Goal: Information Seeking & Learning: Check status

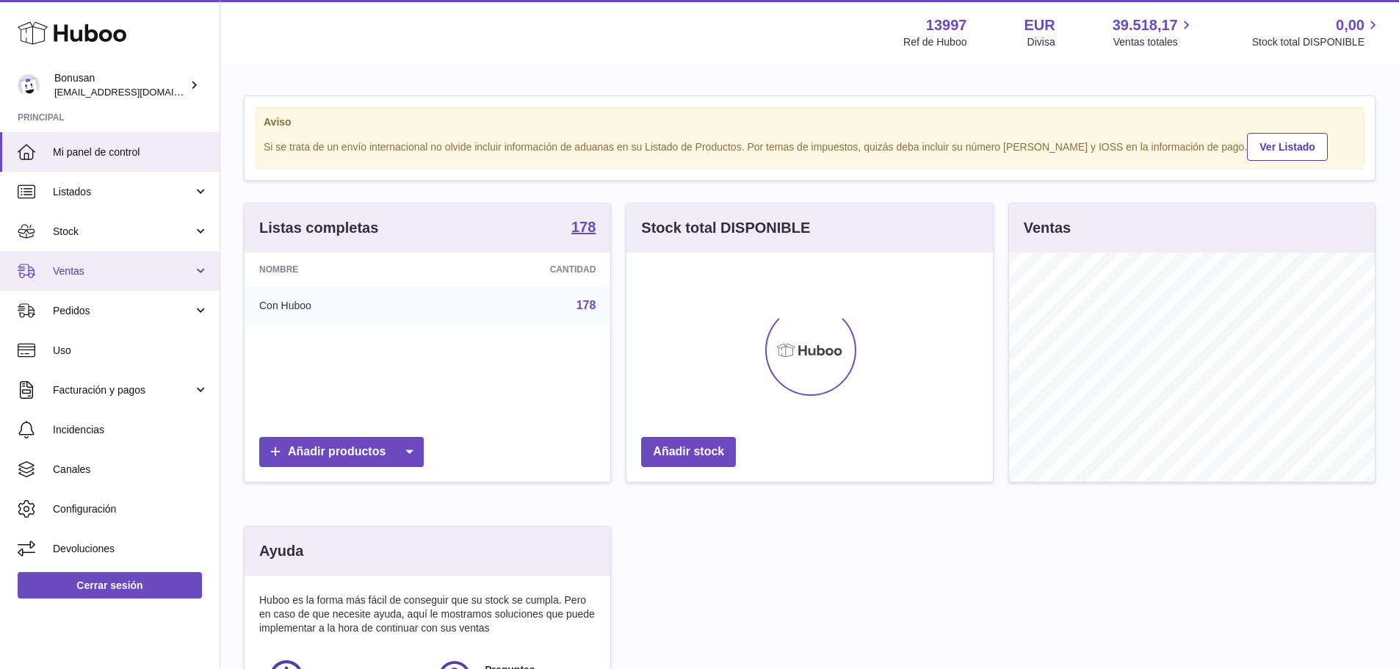
scroll to position [229, 366]
click at [121, 266] on span "Ventas" at bounding box center [123, 271] width 140 height 14
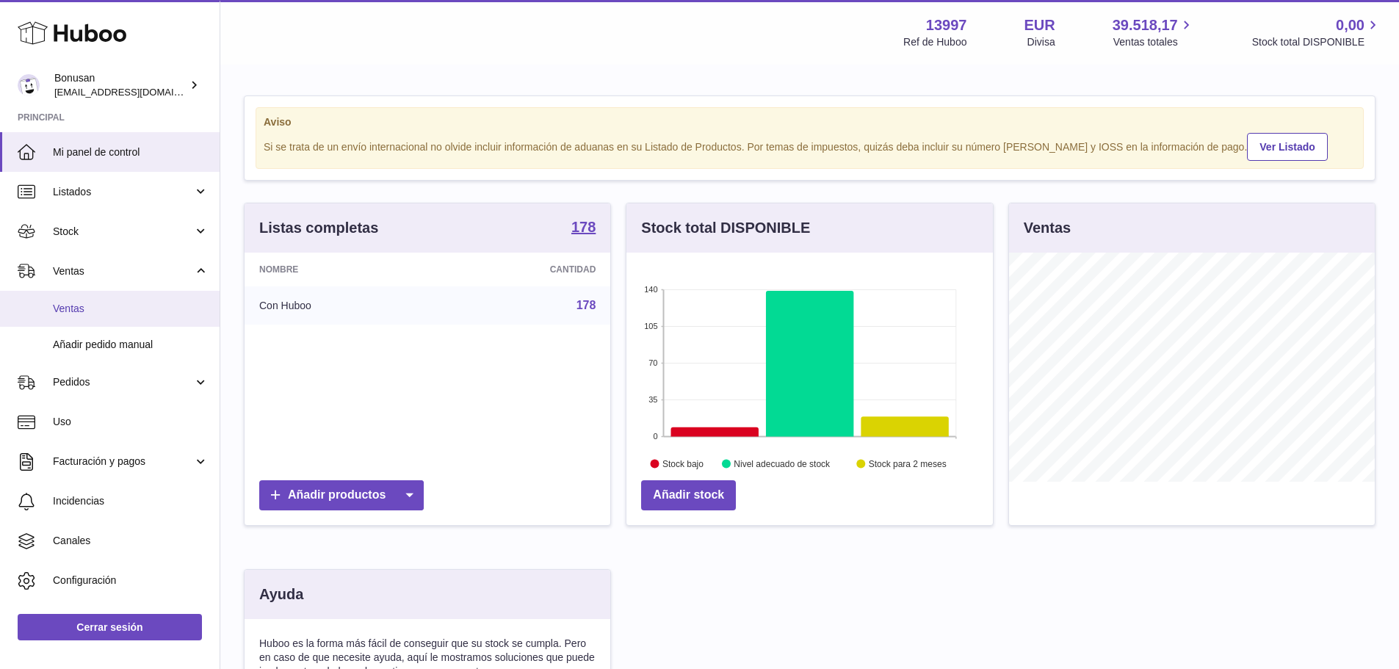
click at [115, 302] on span "Ventas" at bounding box center [131, 309] width 156 height 14
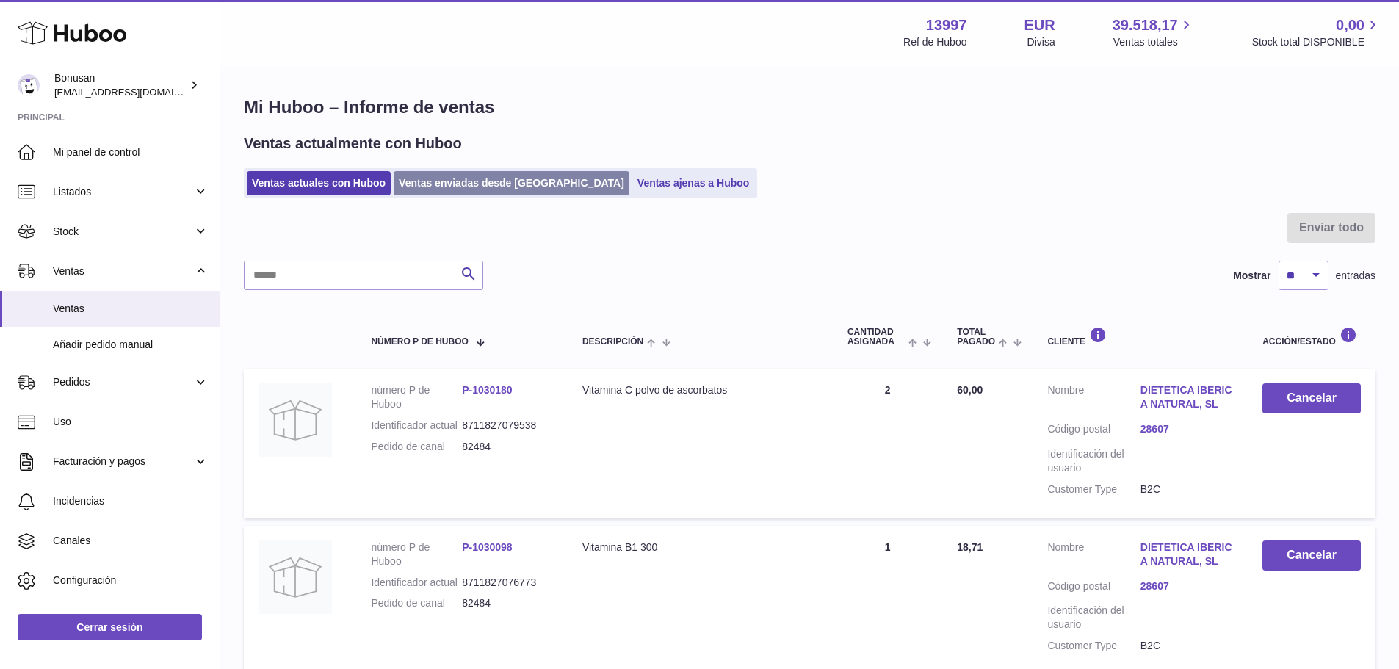
click at [451, 181] on link "Ventas enviadas desde Huboo" at bounding box center [512, 183] width 236 height 24
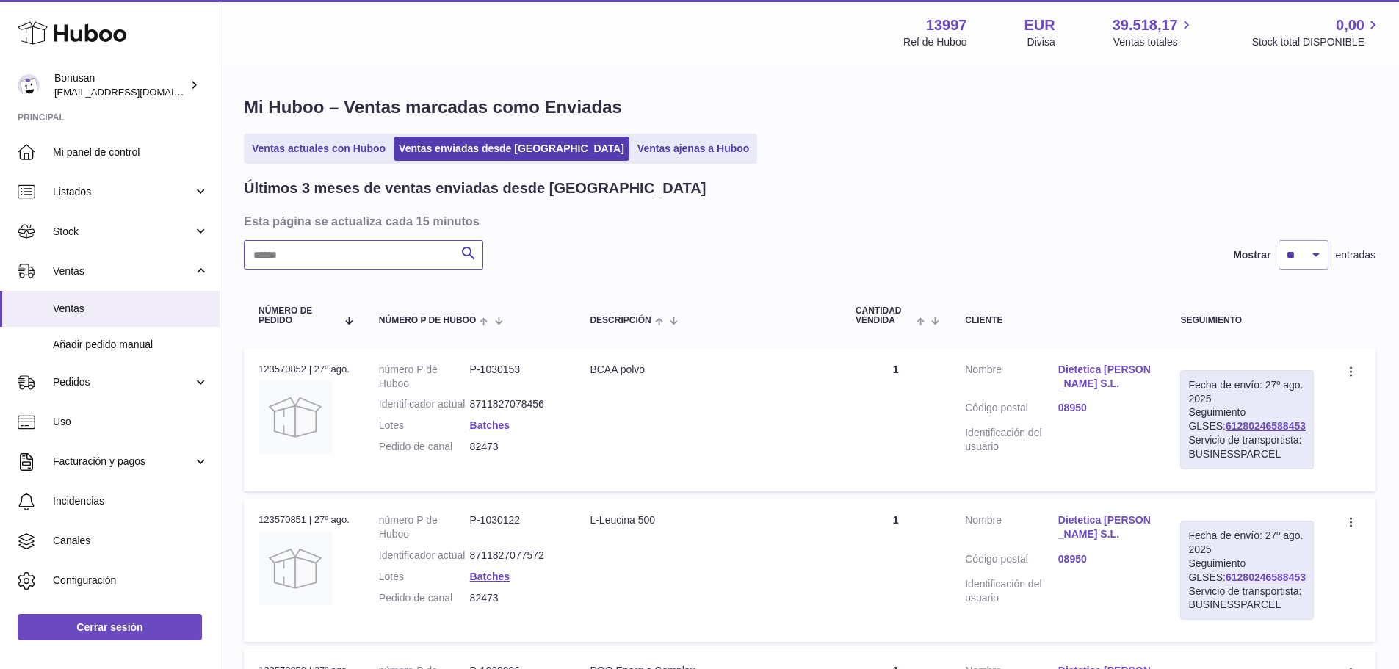
click at [407, 262] on input "text" at bounding box center [363, 254] width 239 height 29
paste input "*****"
type input "*****"
drag, startPoint x: 1299, startPoint y: 438, endPoint x: 1211, endPoint y: 439, distance: 87.4
click at [1211, 439] on div "Fecha de envío: 25º ago. 2025 Seguimiento GLSES: 61280246255233 Servicio de tra…" at bounding box center [1247, 419] width 134 height 99
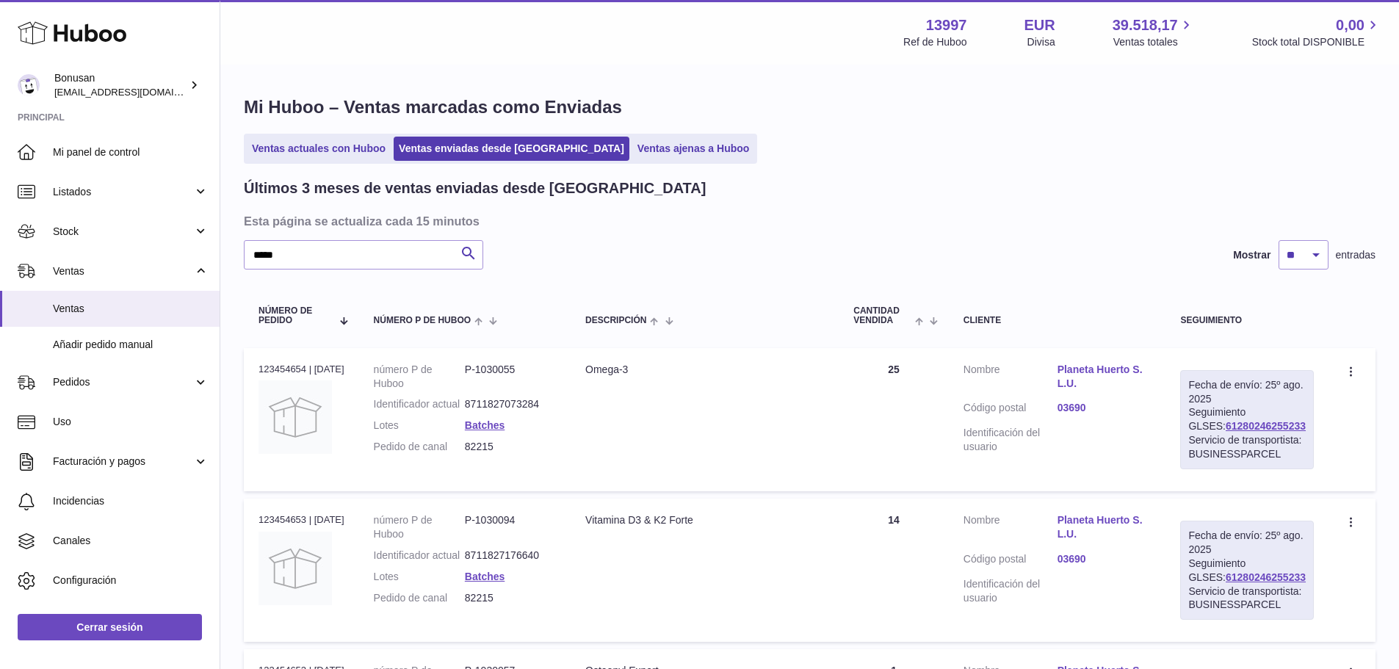
copy link "61280246255233"
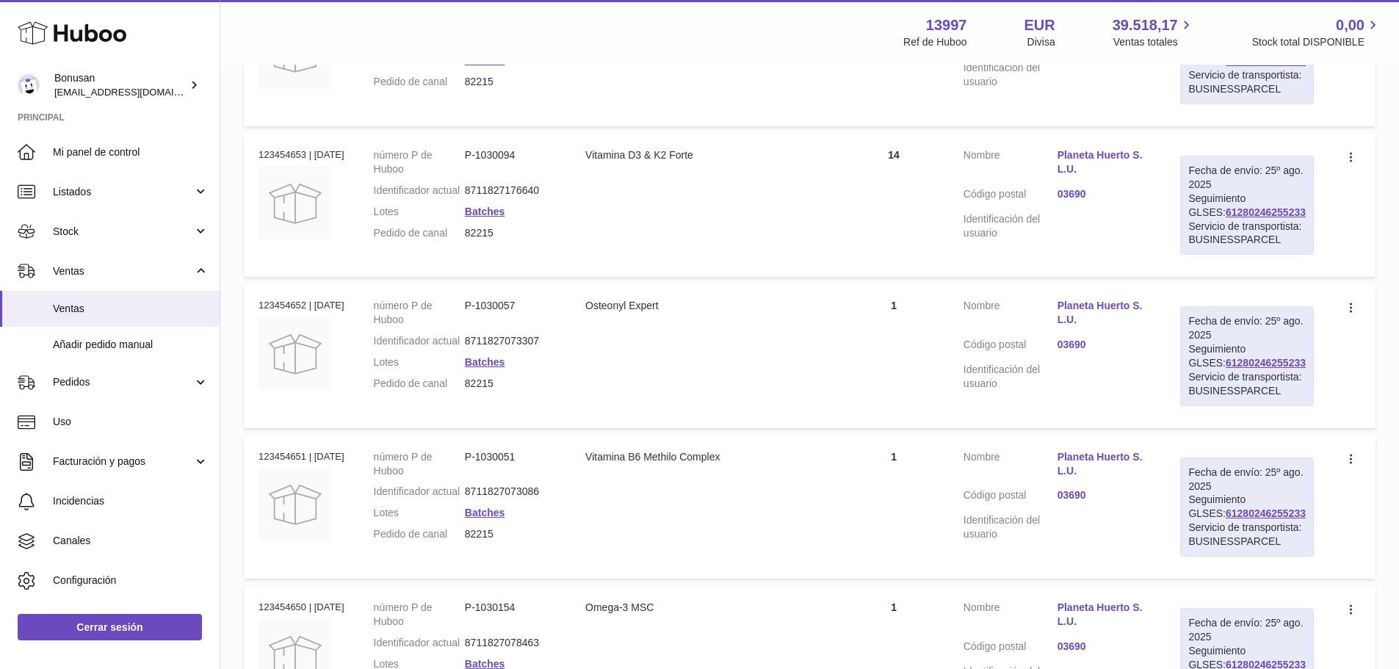
scroll to position [222, 0]
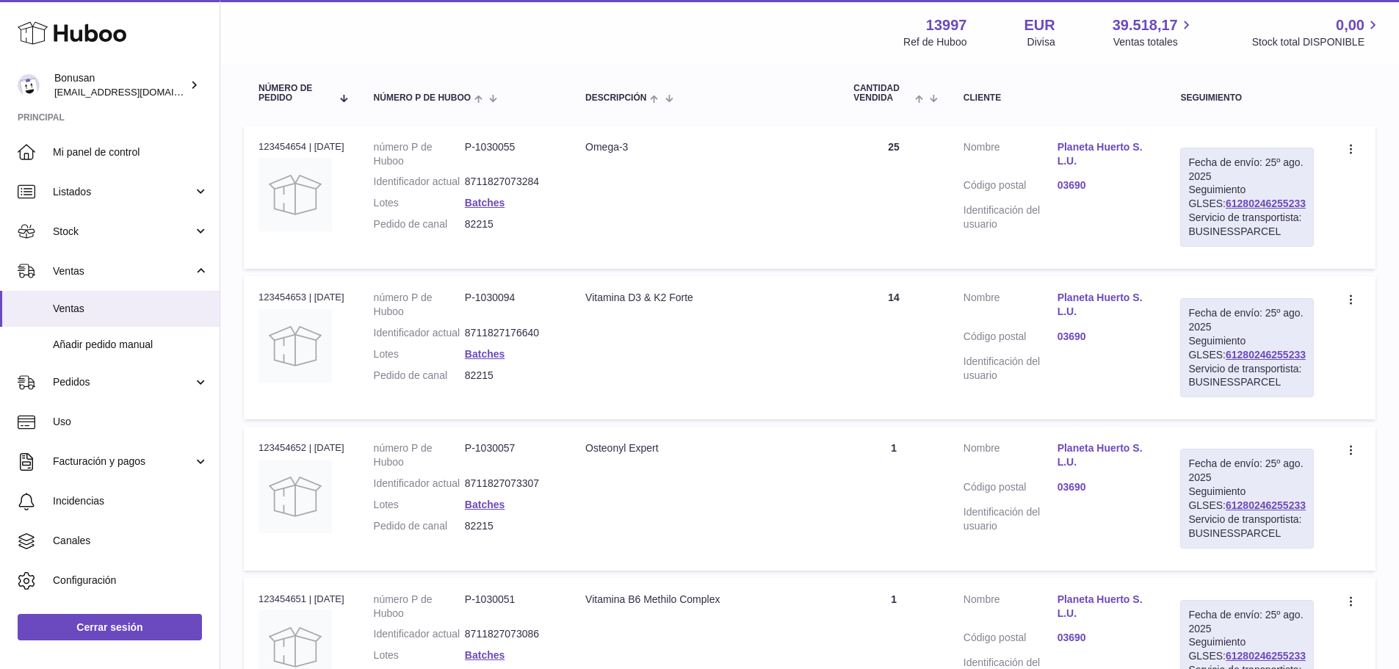
click at [1306, 239] on div "Fecha de envío: 25º ago. 2025 Seguimiento GLSES: 61280246255233 Servicio de tra…" at bounding box center [1247, 197] width 134 height 99
drag, startPoint x: 1266, startPoint y: 218, endPoint x: 1205, endPoint y: 220, distance: 61.0
click at [1205, 220] on div "Fecha de envío: 25º ago. 2025 Seguimiento GLSES: 61280246255233 Servicio de tra…" at bounding box center [1247, 197] width 134 height 99
copy link "61280246255233"
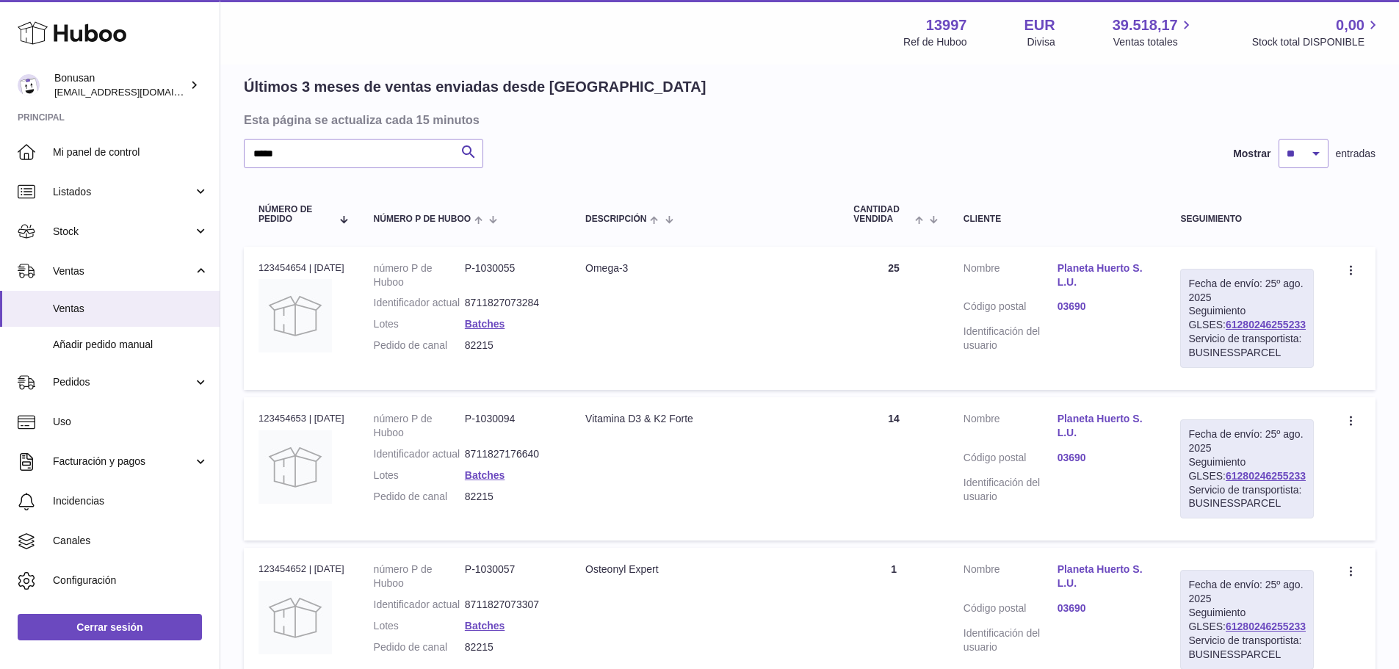
scroll to position [76, 0]
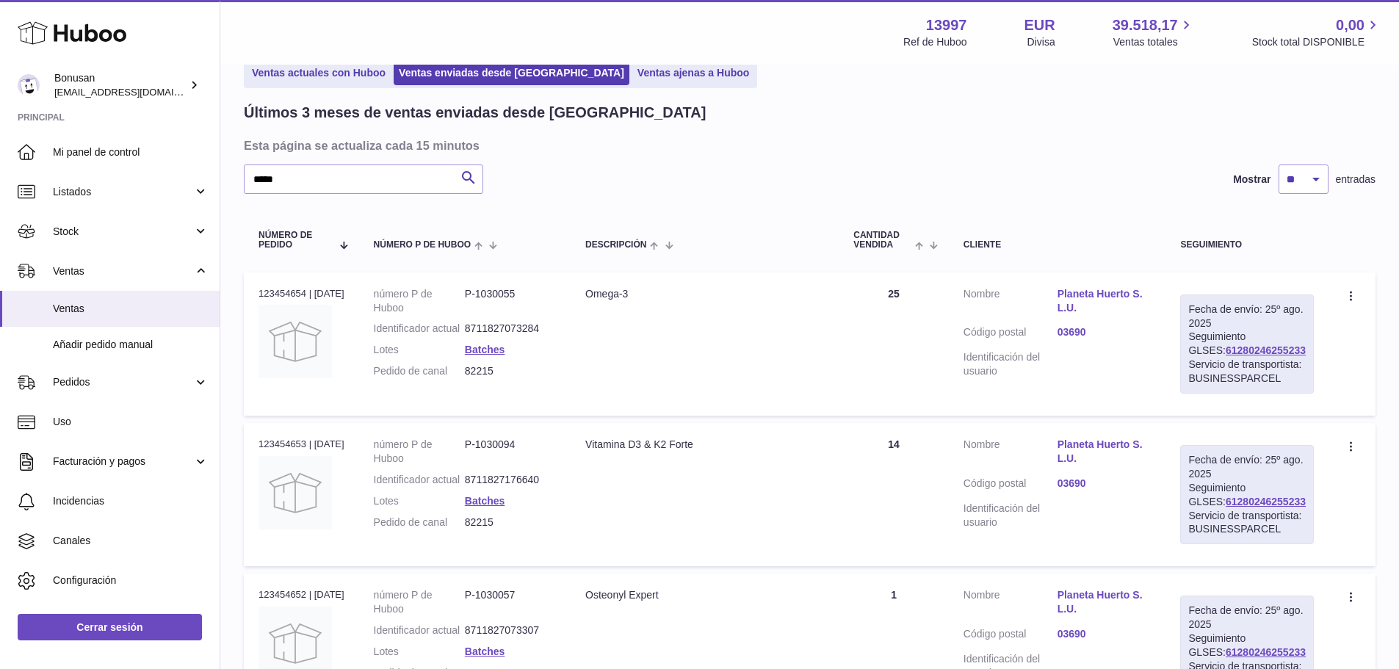
drag, startPoint x: 655, startPoint y: 294, endPoint x: 597, endPoint y: 294, distance: 58.0
click at [597, 294] on td "Descripción Omega-3" at bounding box center [704, 343] width 268 height 143
copy div "Omega-3"
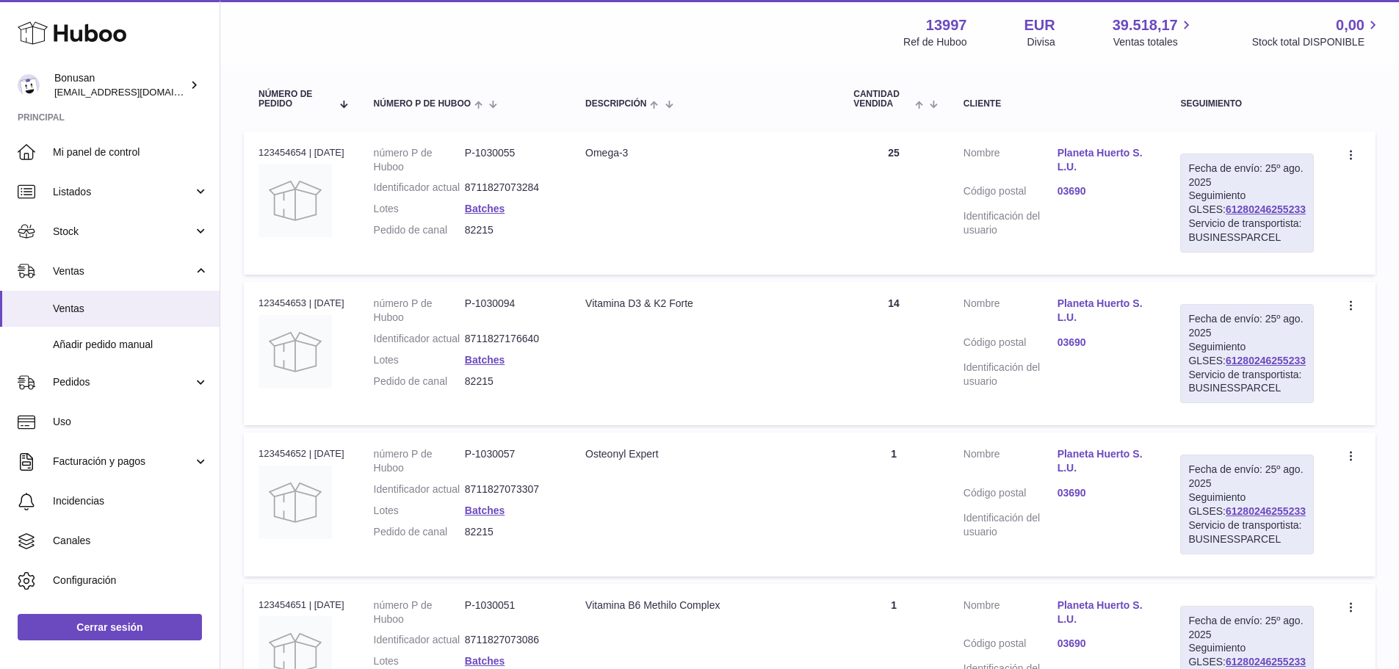
scroll to position [222, 0]
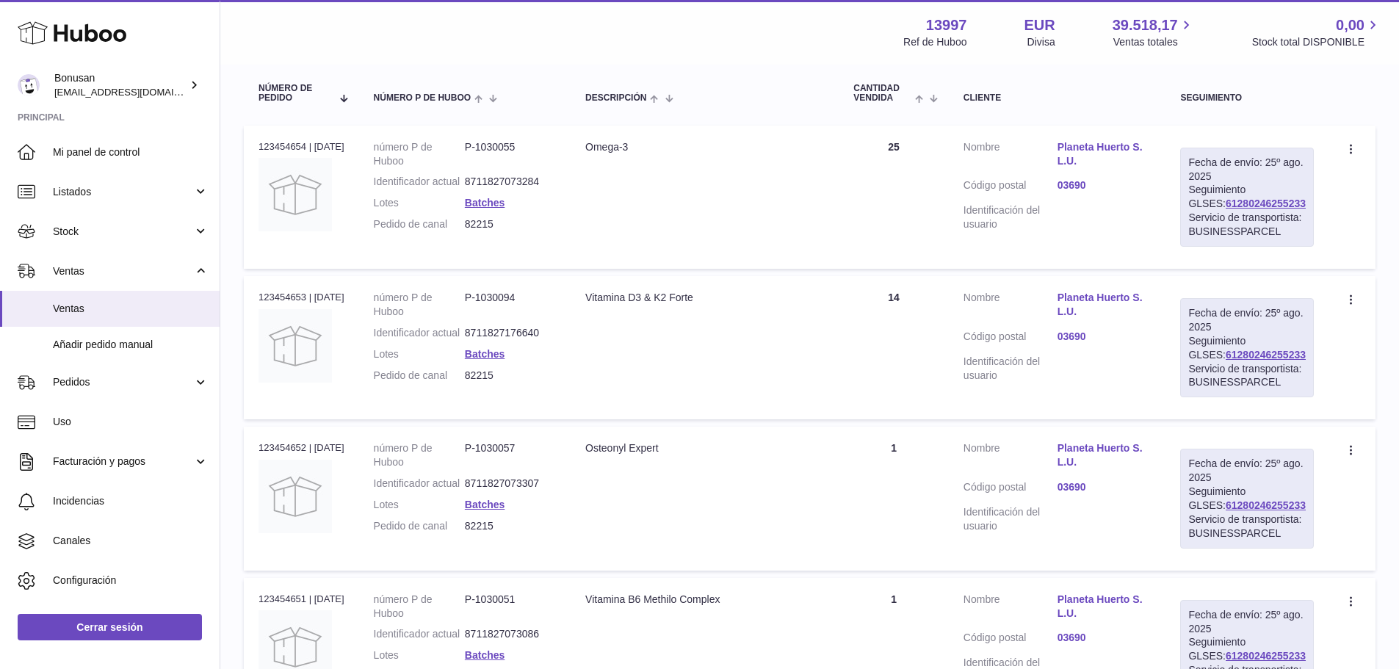
drag, startPoint x: 720, startPoint y: 330, endPoint x: 601, endPoint y: 329, distance: 119.7
click at [601, 305] on div "Vitamina D3 & K2 Forte" at bounding box center [704, 298] width 239 height 14
copy div "Vitamina D3 & K2 Forte"
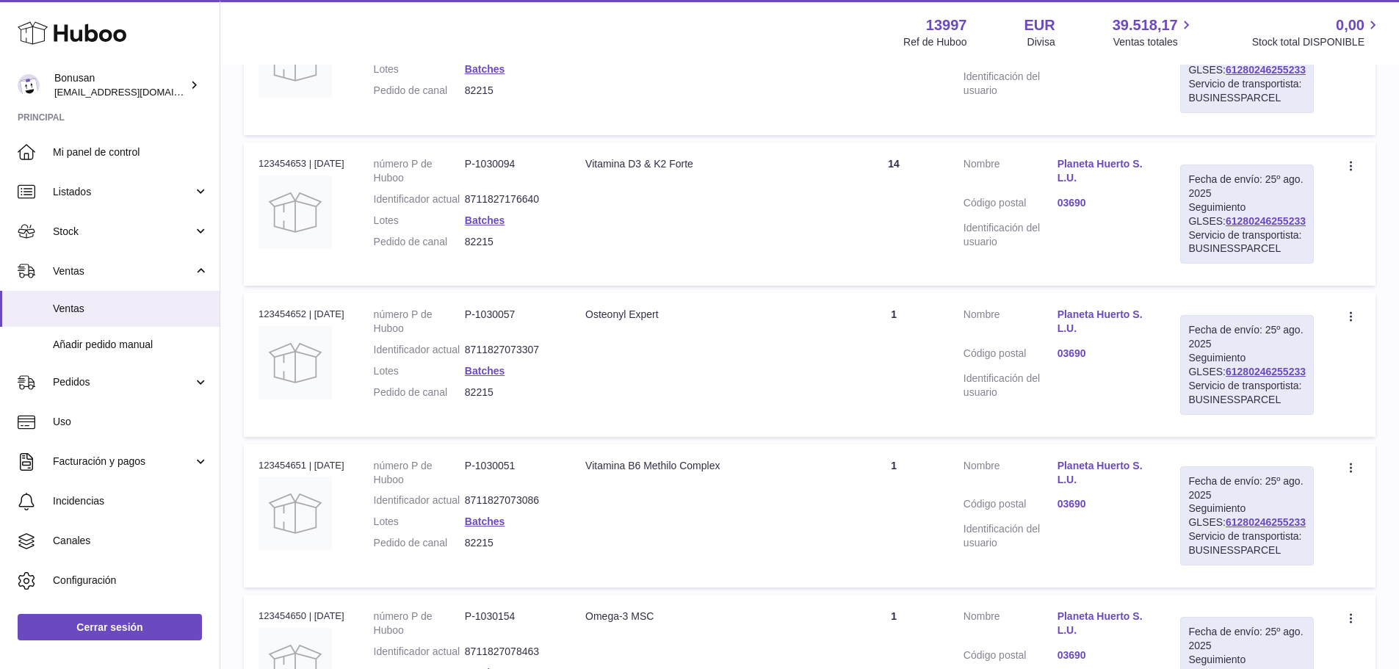
scroll to position [369, 0]
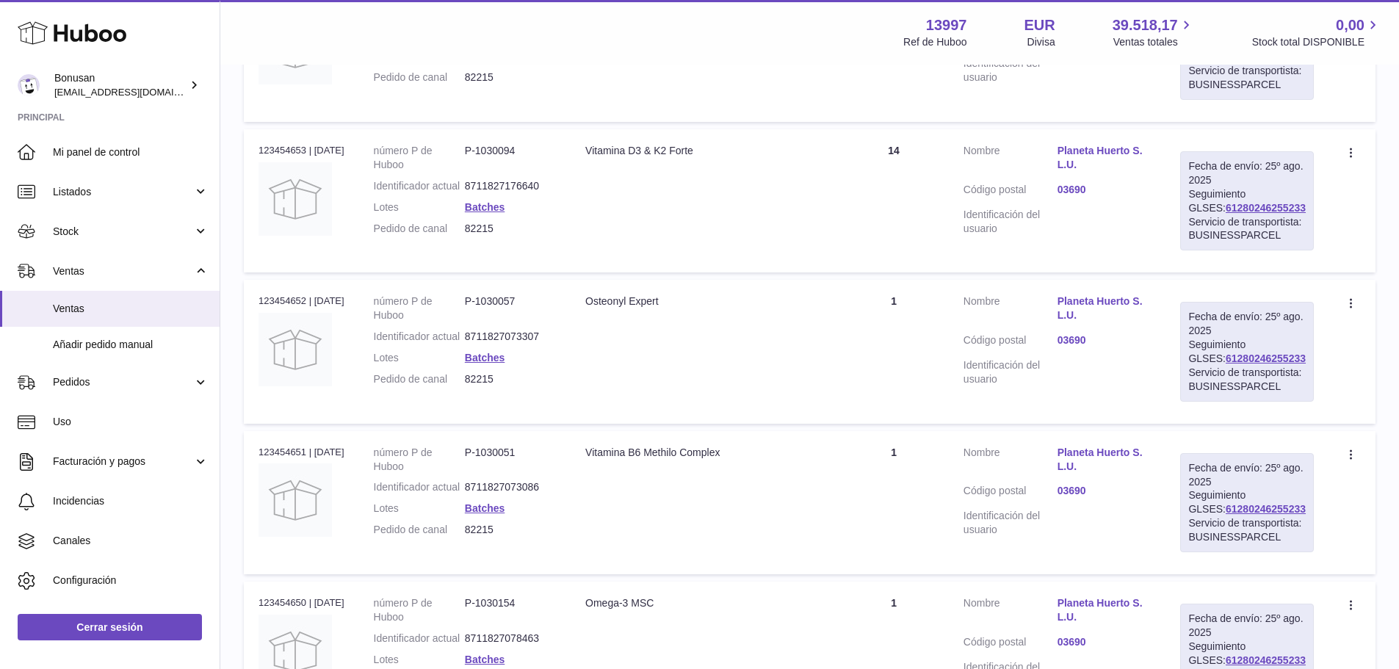
drag, startPoint x: 683, startPoint y: 360, endPoint x: 599, endPoint y: 360, distance: 83.7
click at [599, 308] on div "Osteonyl Expert" at bounding box center [704, 301] width 239 height 14
copy div "Osteonyl Expert"
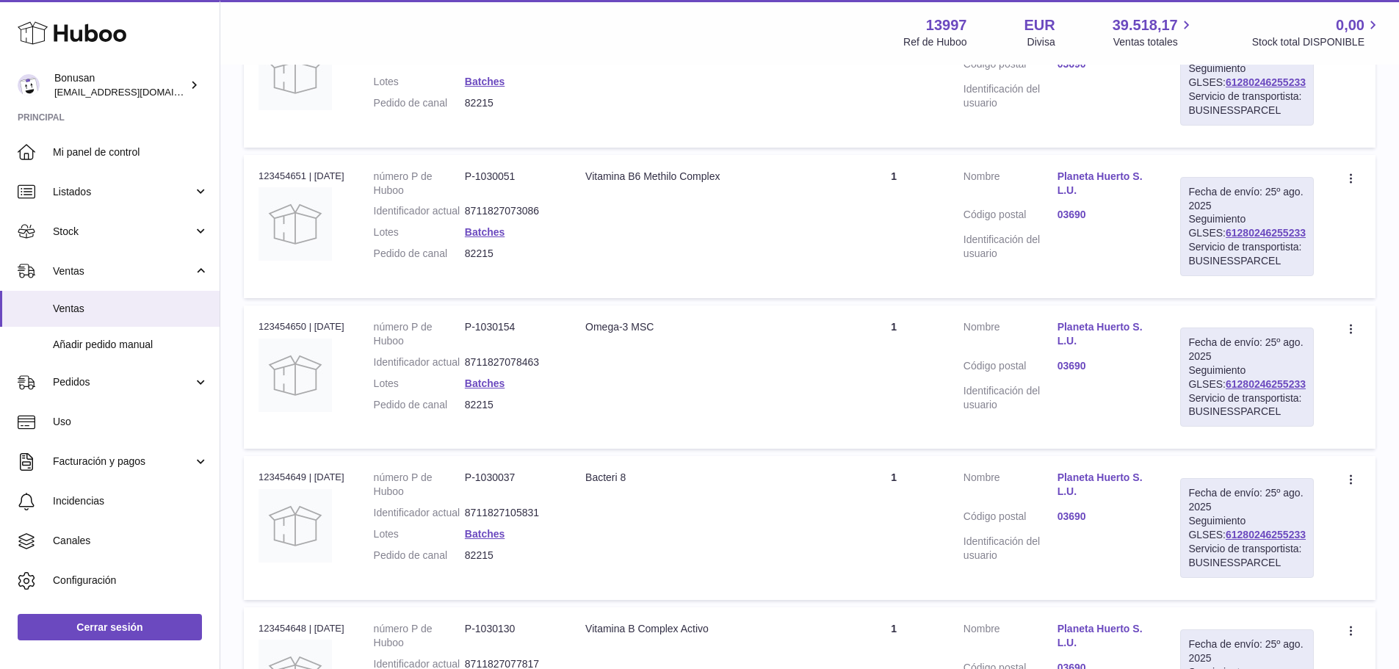
scroll to position [663, 0]
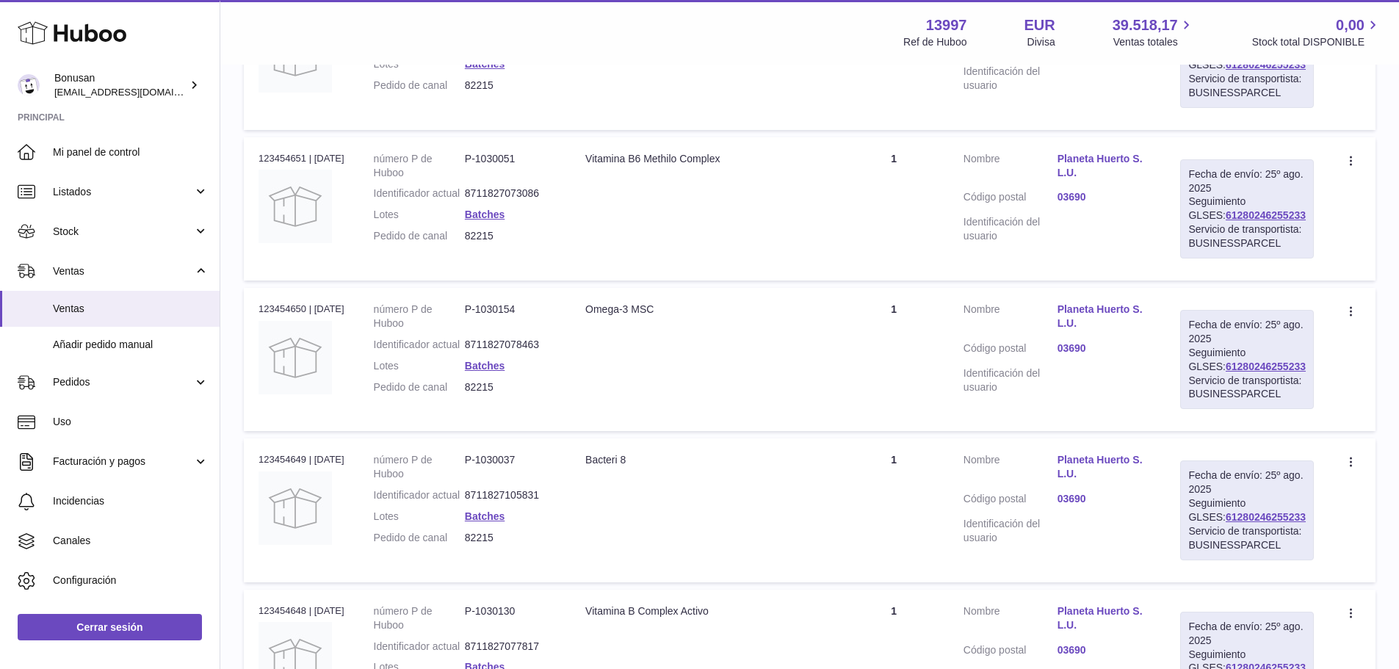
drag, startPoint x: 749, startPoint y: 241, endPoint x: 588, endPoint y: 246, distance: 160.9
click at [588, 246] on td "Descripción Vitamina B6 Methilo Complex" at bounding box center [704, 208] width 268 height 143
copy div "Vitamina B6 Methilo Complex"
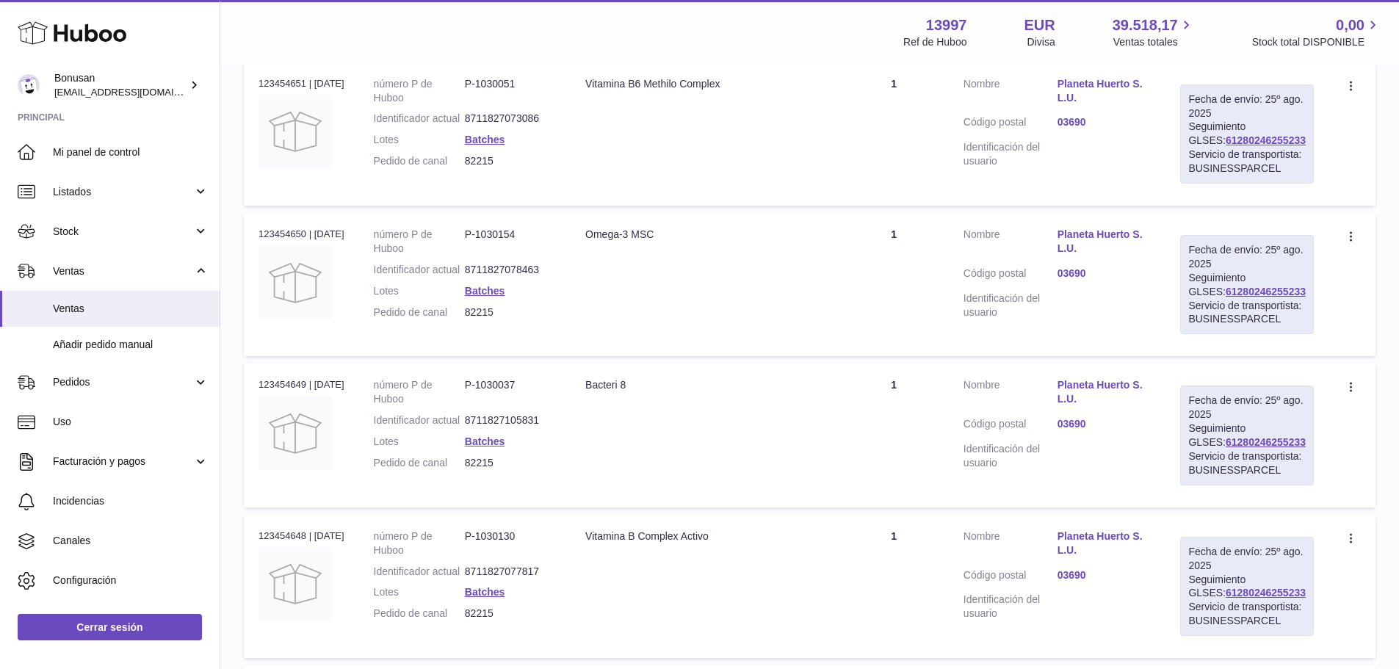
scroll to position [810, 0]
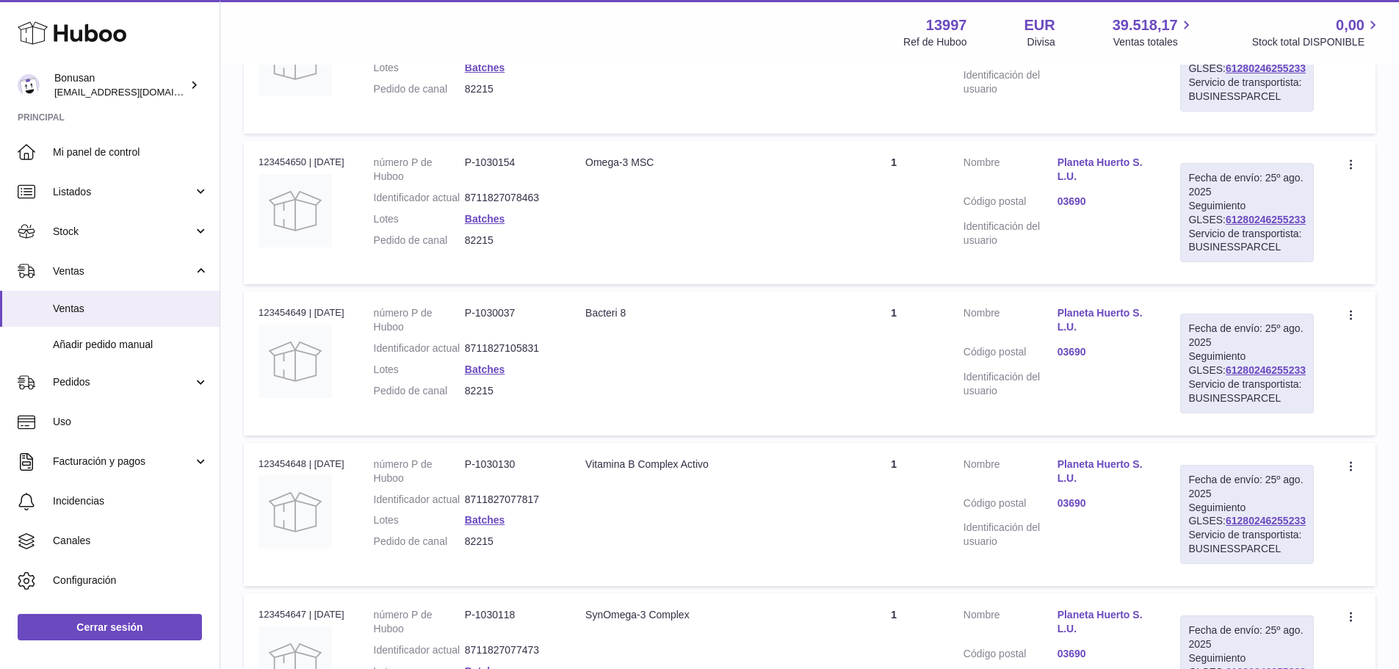
drag, startPoint x: 694, startPoint y: 281, endPoint x: 598, endPoint y: 279, distance: 95.5
click at [598, 279] on td "Descripción Omega-3 MSC" at bounding box center [704, 212] width 268 height 143
copy div "Omega-3 MSC"
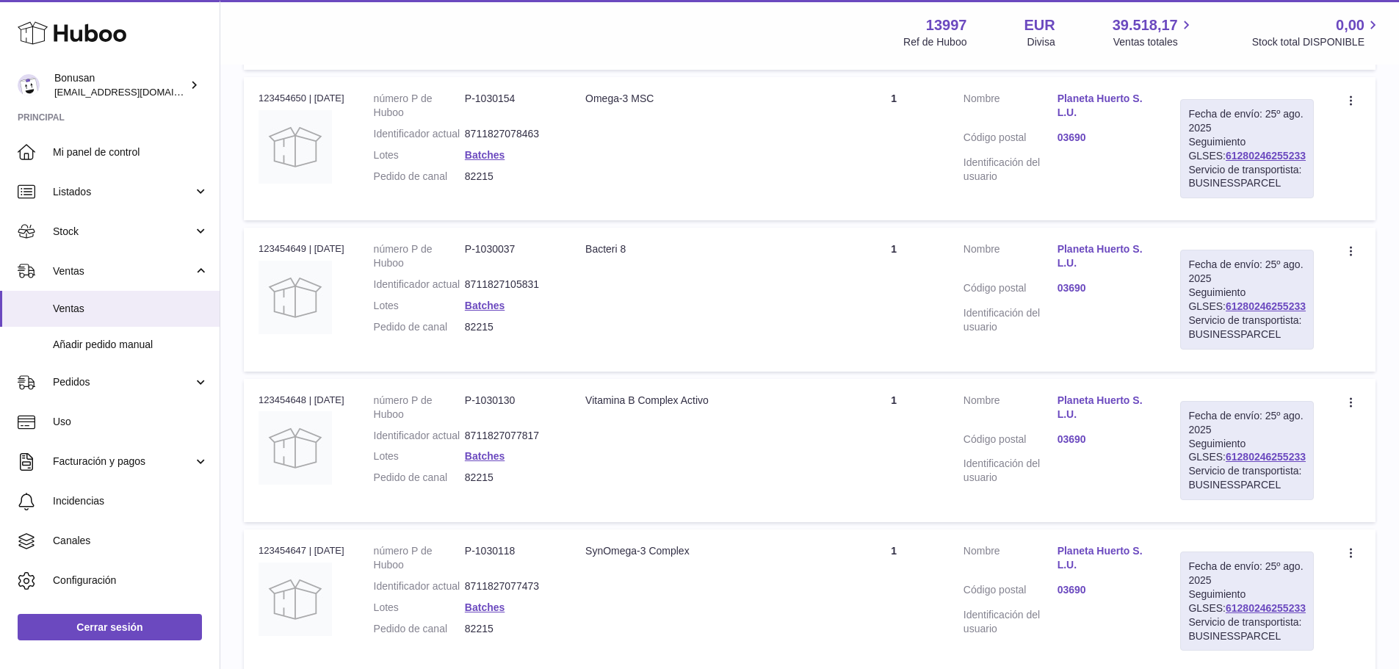
scroll to position [957, 0]
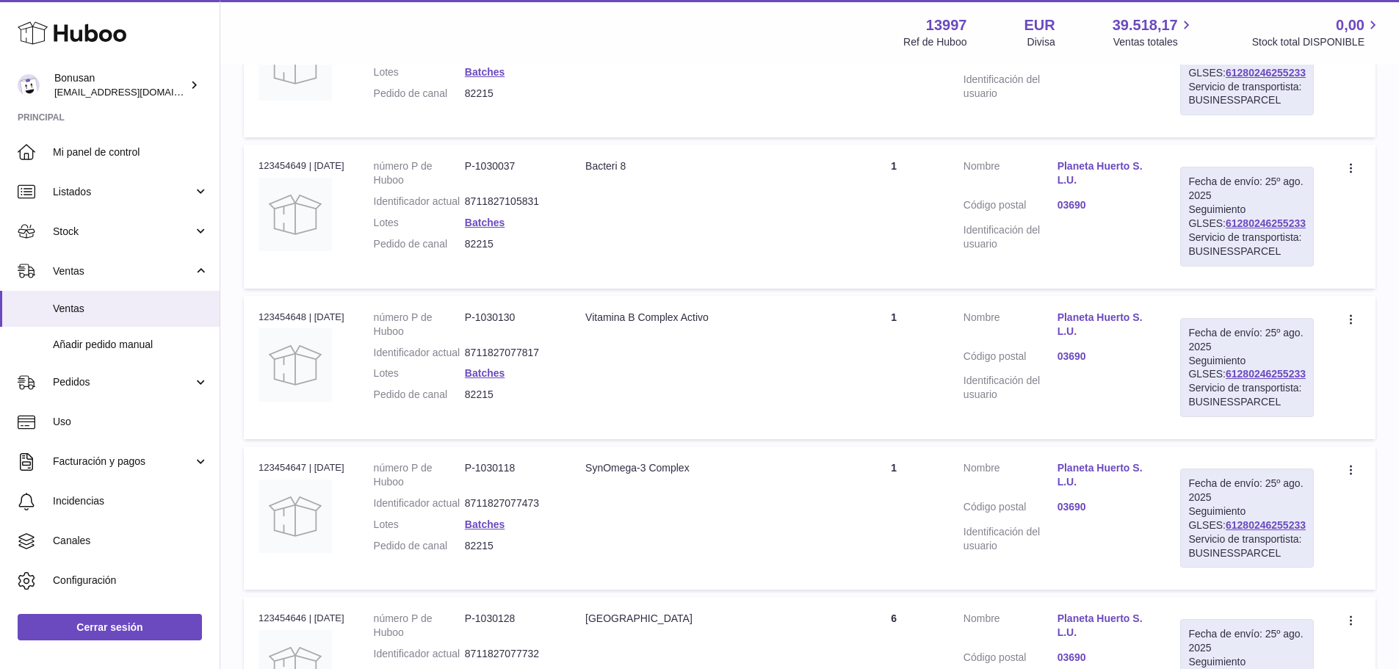
drag, startPoint x: 650, startPoint y: 305, endPoint x: 598, endPoint y: 305, distance: 52.9
click at [598, 173] on div "Bacteri 8" at bounding box center [704, 166] width 239 height 14
copy div "Bacteri 8"
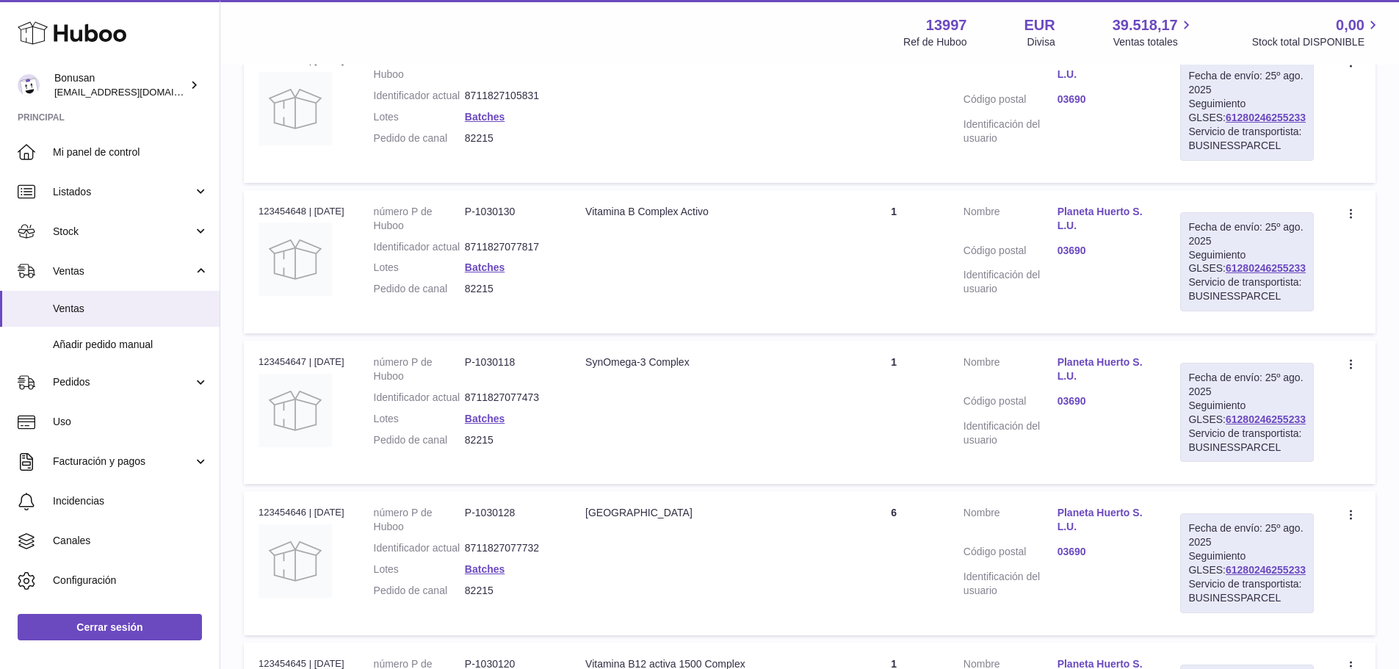
scroll to position [1177, 0]
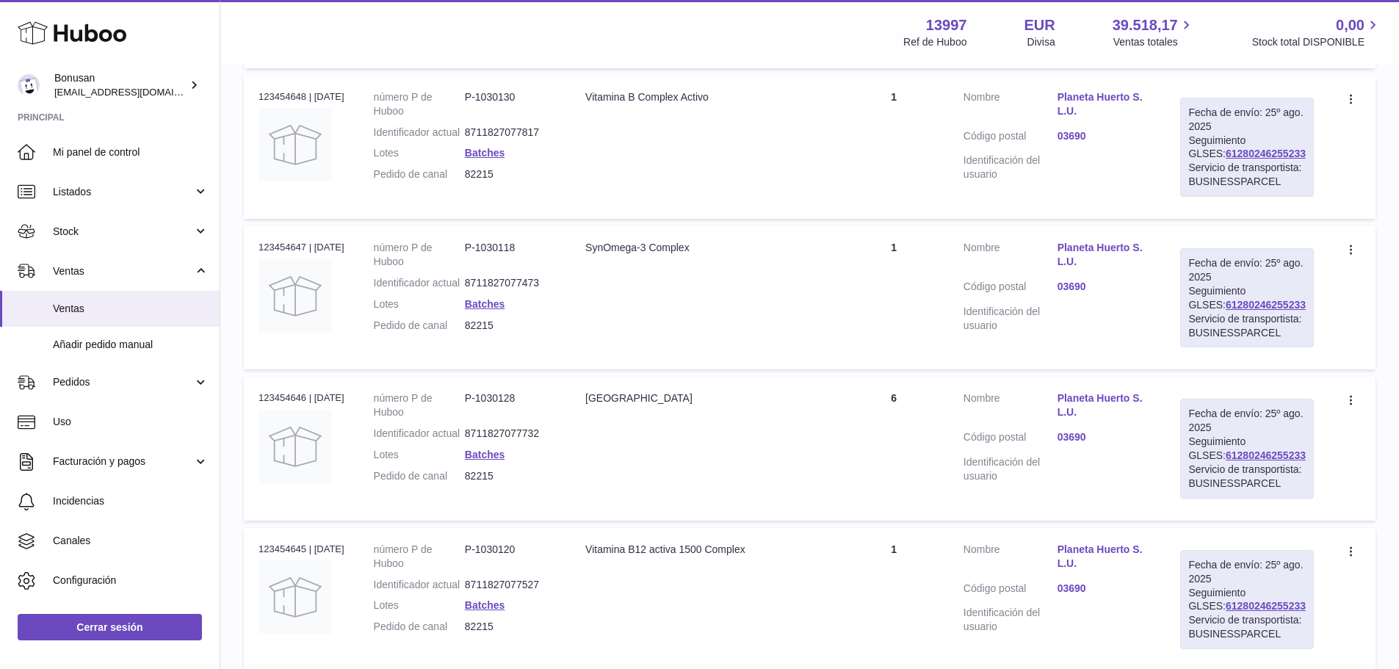
drag, startPoint x: 740, startPoint y: 263, endPoint x: 589, endPoint y: 265, distance: 151.2
click at [589, 219] on td "Descripción Vitamina B Complex Activo" at bounding box center [704, 147] width 268 height 143
copy div "Vitamina B Complex Activo"
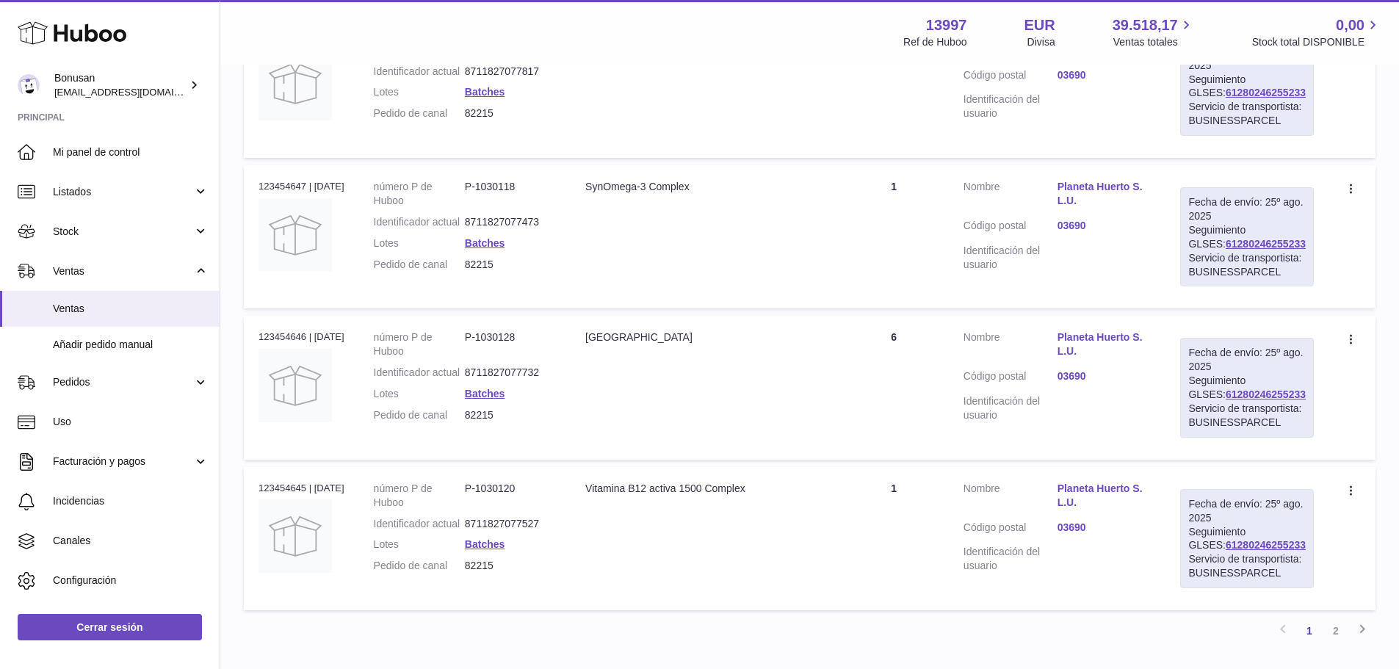
scroll to position [1324, 0]
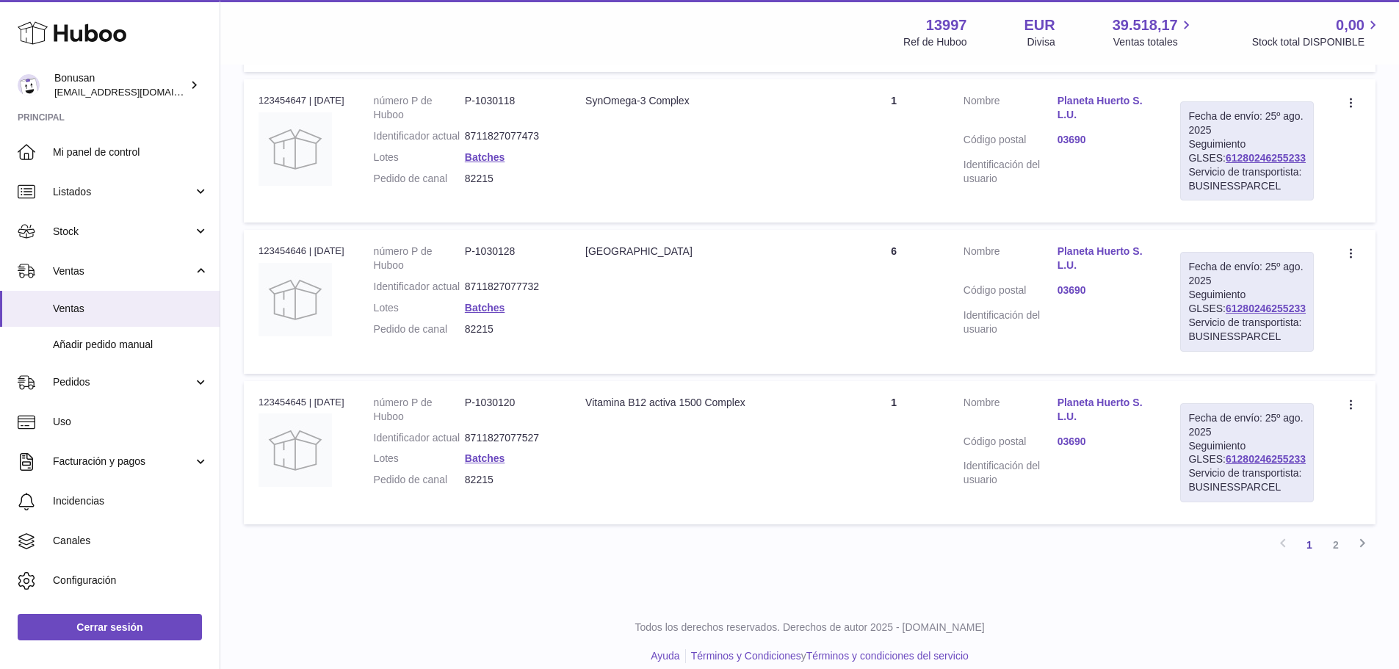
drag, startPoint x: 719, startPoint y: 297, endPoint x: 594, endPoint y: 301, distance: 124.9
click at [594, 222] on td "Descripción SynOmega-3 Complex" at bounding box center [704, 150] width 268 height 143
copy div "SynOmega-3 Complex"
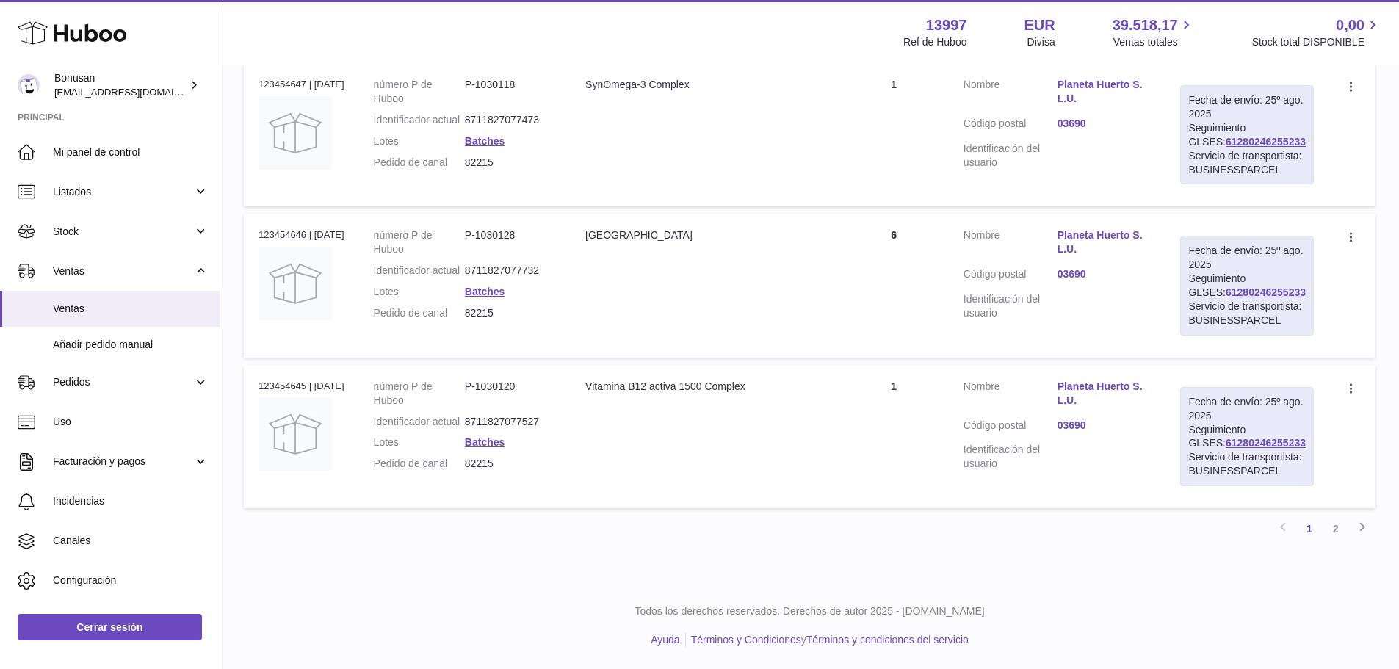
scroll to position [1470, 0]
drag, startPoint x: 704, startPoint y: 329, endPoint x: 588, endPoint y: 332, distance: 116.0
click at [588, 330] on td "Descripción Colina 400 Complex" at bounding box center [704, 285] width 268 height 143
drag, startPoint x: 775, startPoint y: 359, endPoint x: 595, endPoint y: 361, distance: 180.6
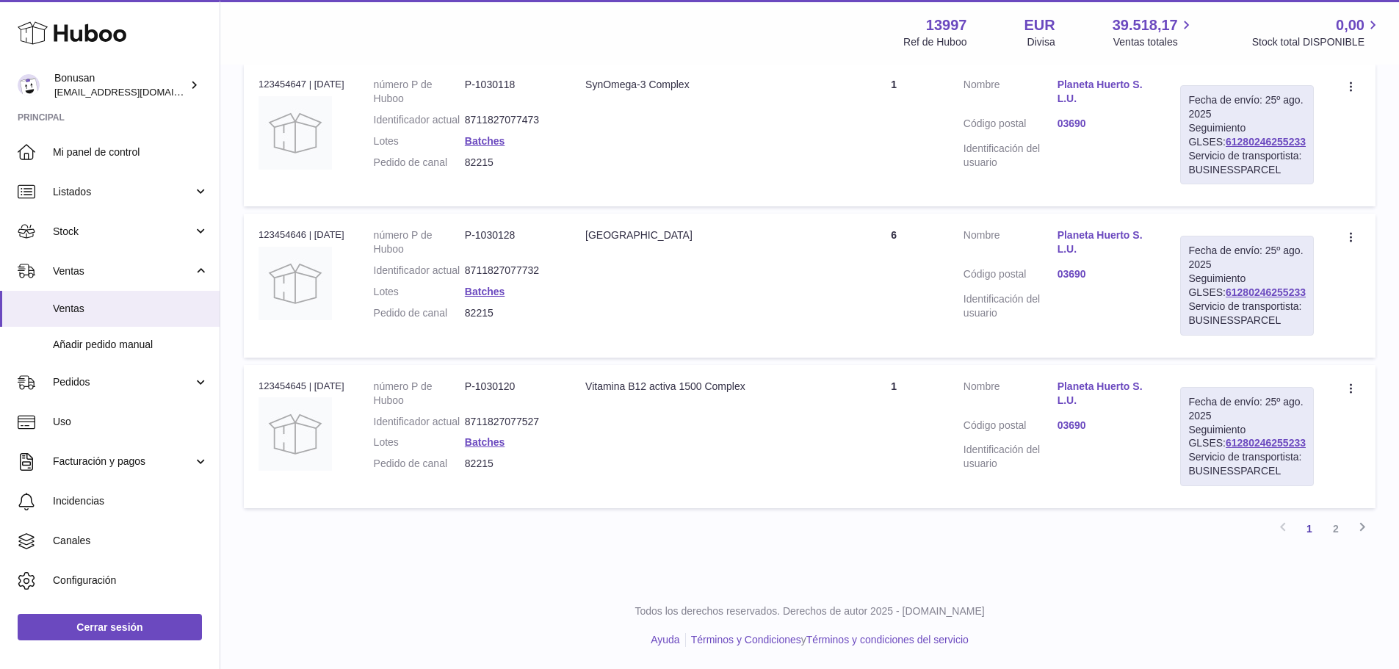
click at [595, 365] on td "Descripción Vitamina B12 activa 1500 Complex" at bounding box center [704, 436] width 268 height 143
click at [1365, 529] on icon at bounding box center [1362, 527] width 18 height 18
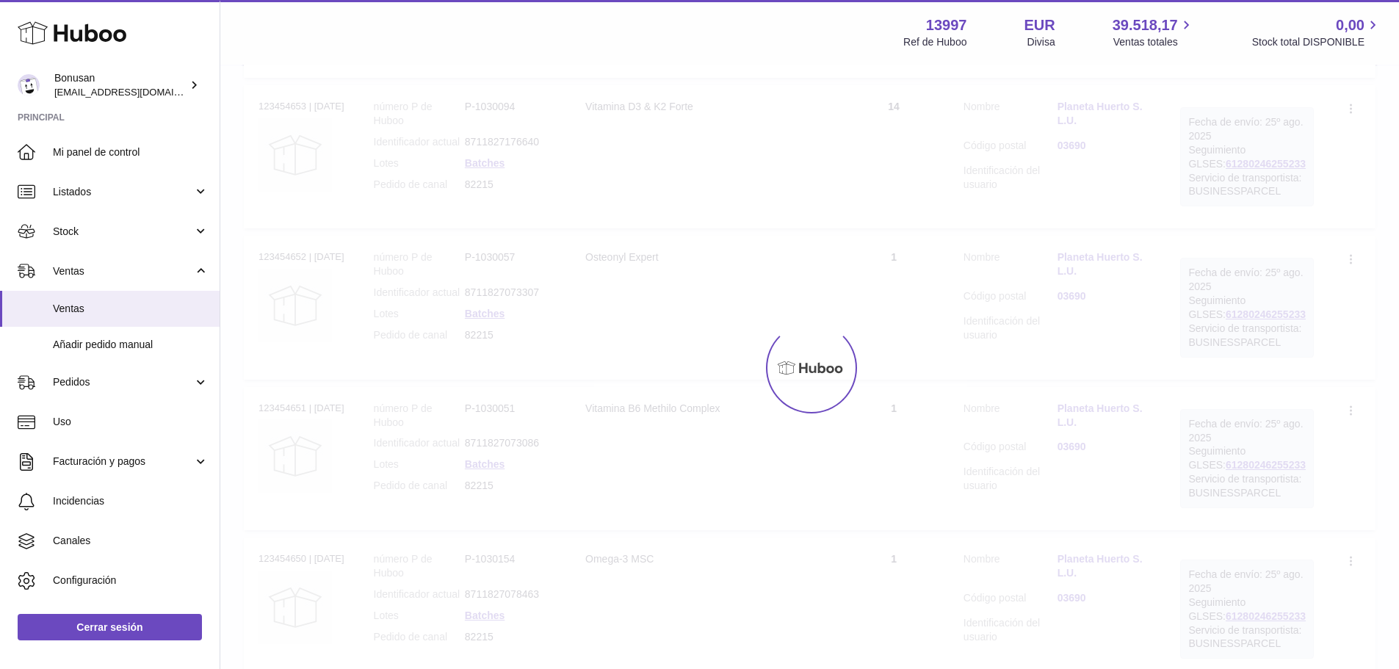
scroll to position [66, 0]
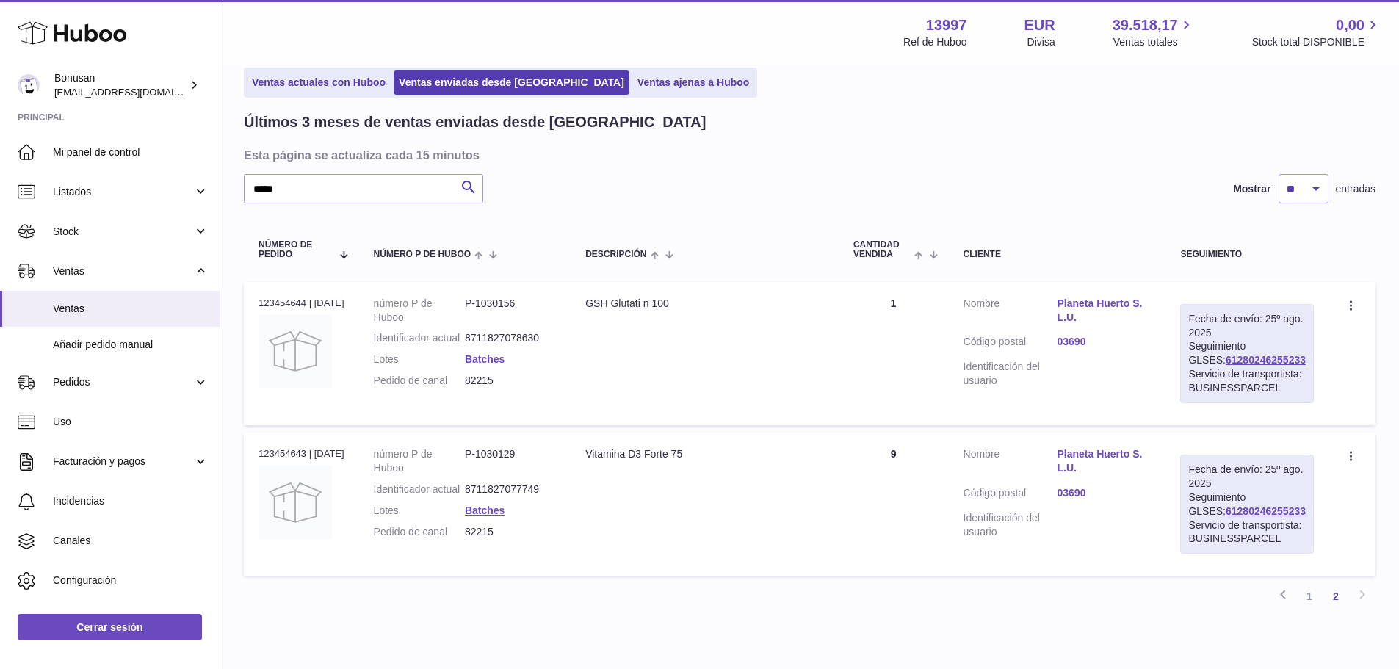
drag, startPoint x: 686, startPoint y: 305, endPoint x: 597, endPoint y: 307, distance: 88.9
click at [597, 307] on td "Descripción GSH Glutati n 100" at bounding box center [704, 353] width 268 height 143
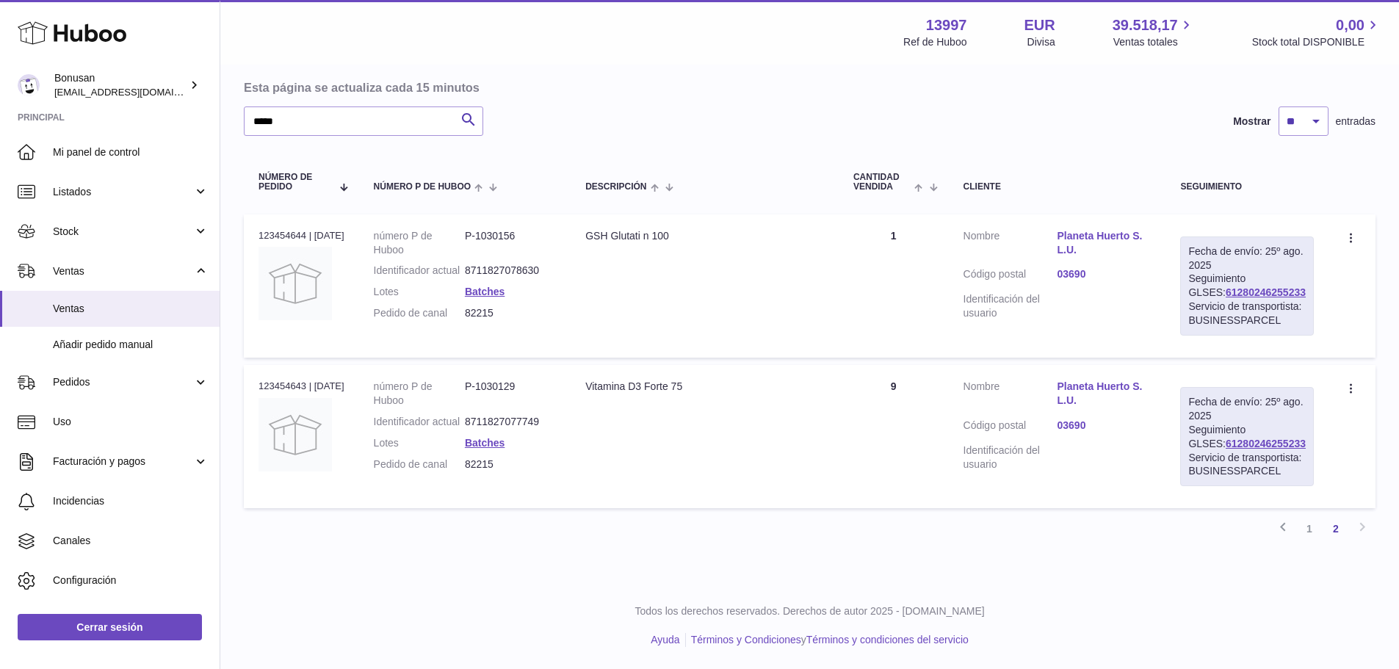
drag, startPoint x: 706, startPoint y: 412, endPoint x: 592, endPoint y: 415, distance: 114.6
click at [592, 415] on td "Descripción Vitamina D3 Forte 75" at bounding box center [704, 436] width 268 height 143
